Goal: Information Seeking & Learning: Learn about a topic

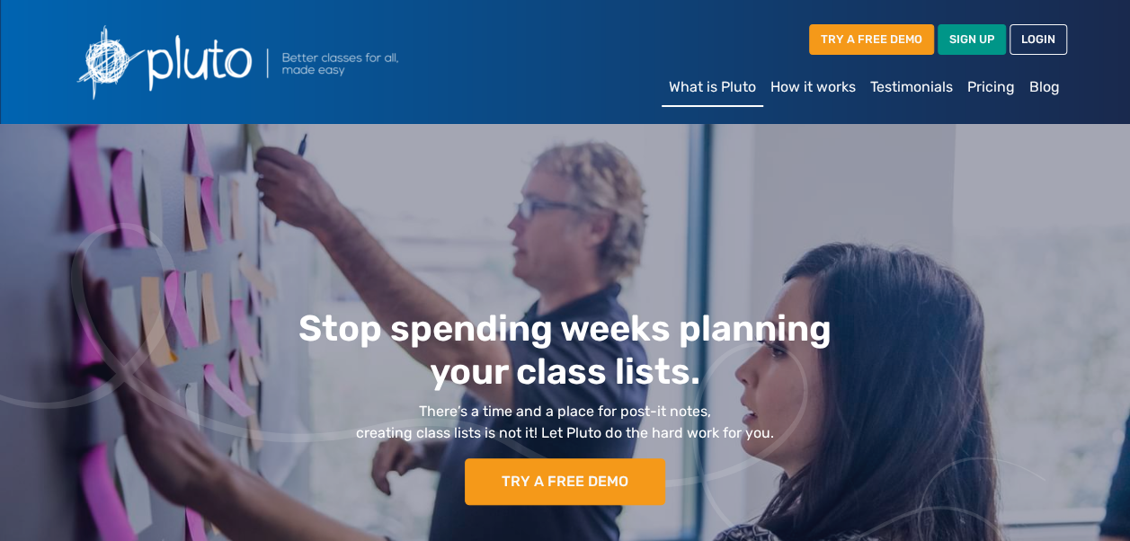
click at [904, 90] on link "Testimonials" at bounding box center [911, 87] width 97 height 36
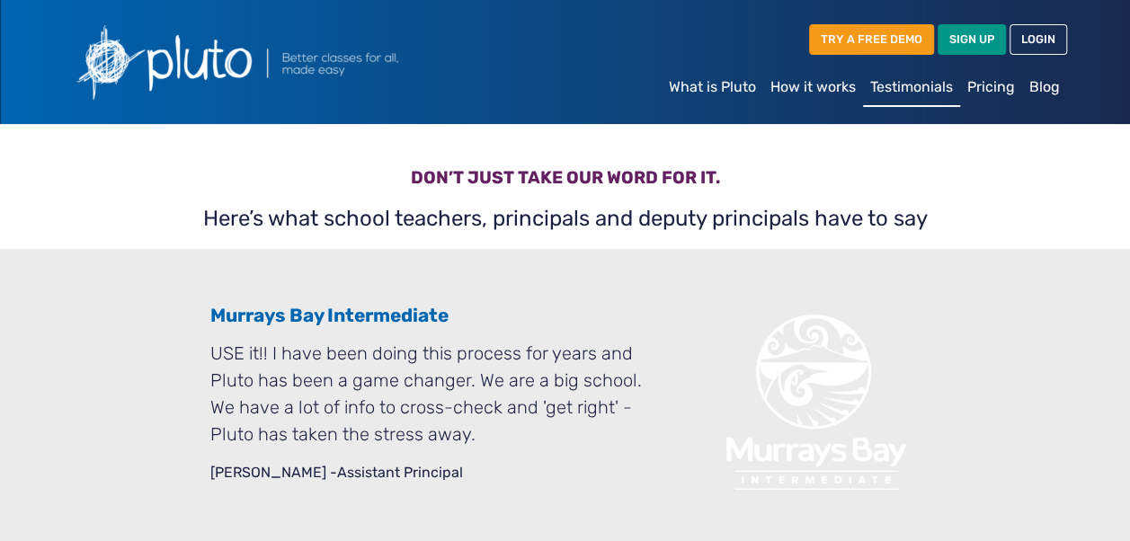
click at [827, 84] on link "How it works" at bounding box center [813, 87] width 100 height 36
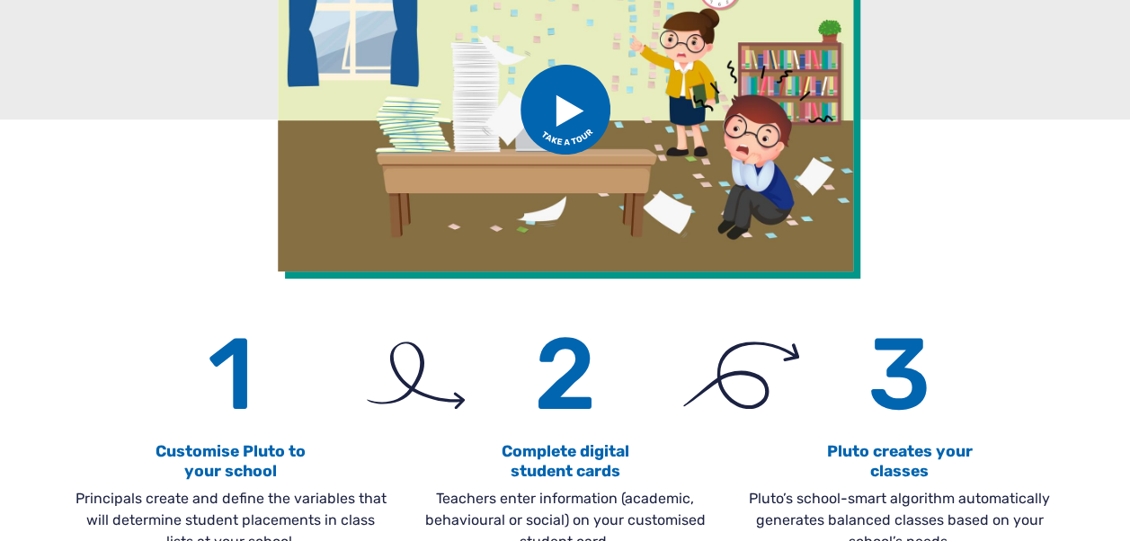
scroll to position [209, 0]
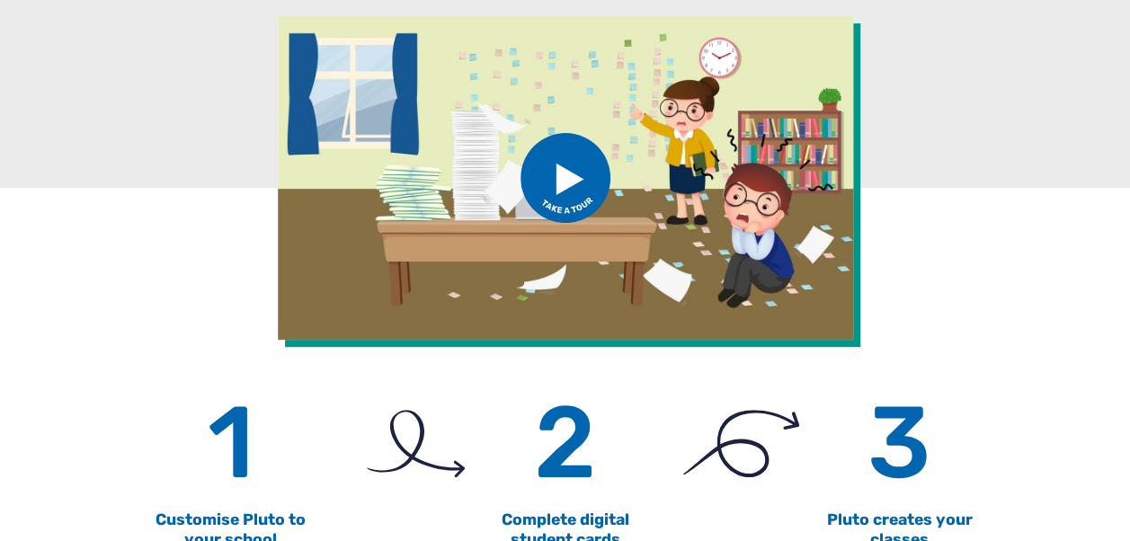
click at [559, 170] on img at bounding box center [565, 178] width 90 height 90
